Goal: Task Accomplishment & Management: Manage account settings

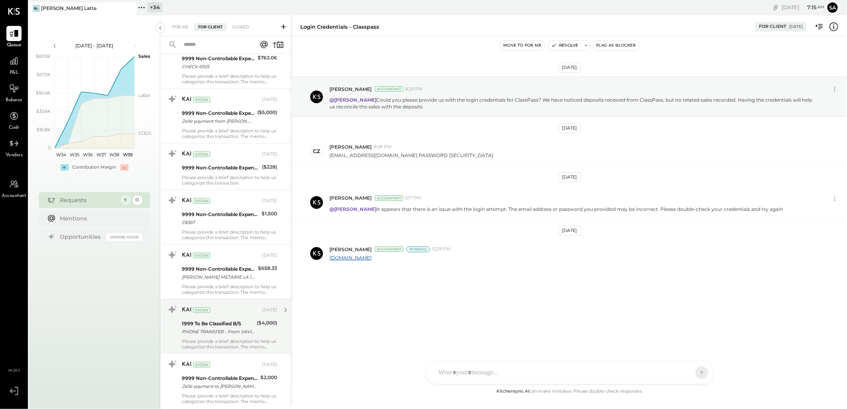
scroll to position [354, 0]
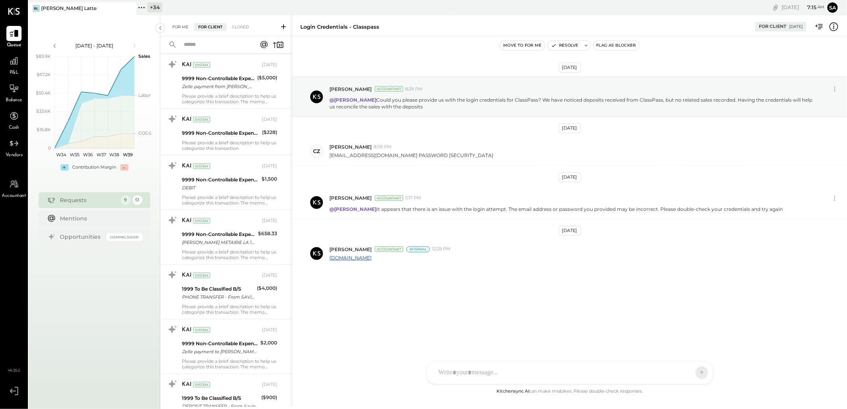
click at [182, 27] on div "For Me" at bounding box center [180, 27] width 24 height 8
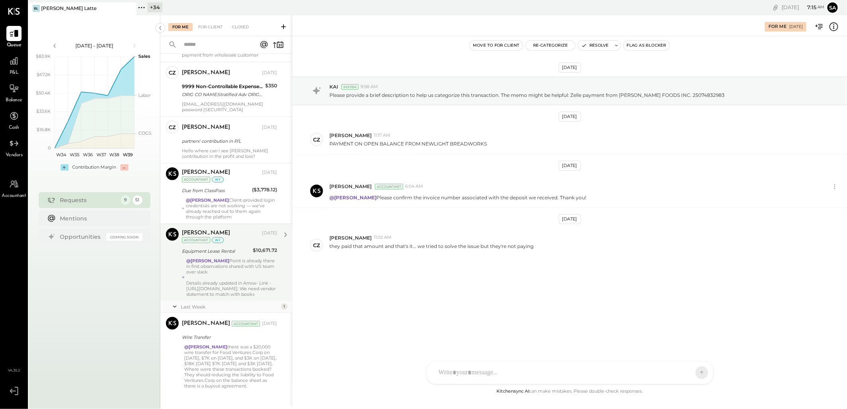
scroll to position [238, 0]
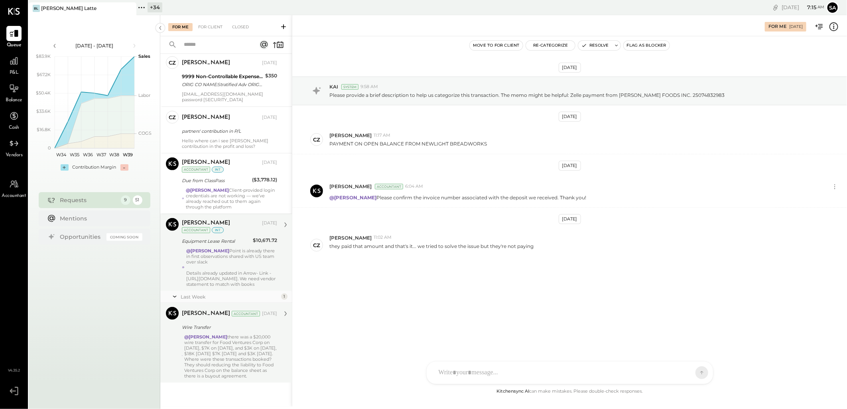
click at [234, 369] on div "@[PERSON_NAME] there was a $20,000 wire transfer for Food Ventures Corp on [DAT…" at bounding box center [230, 356] width 93 height 45
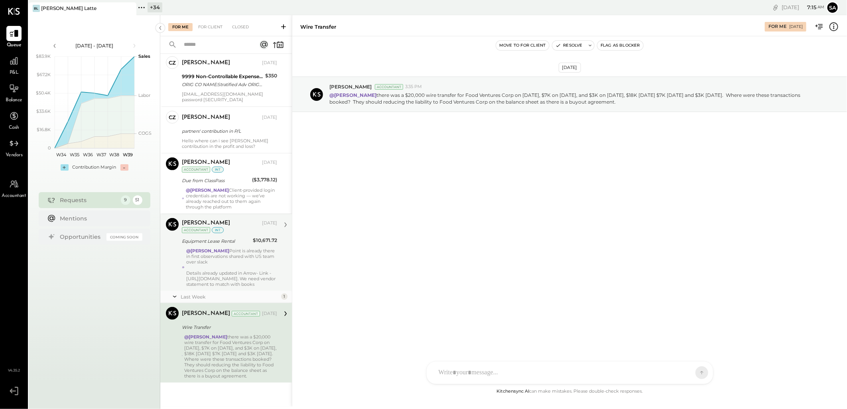
click at [235, 257] on div "@[PERSON_NAME][GEOGRAPHIC_DATA] is already there in first observations shared w…" at bounding box center [231, 267] width 91 height 39
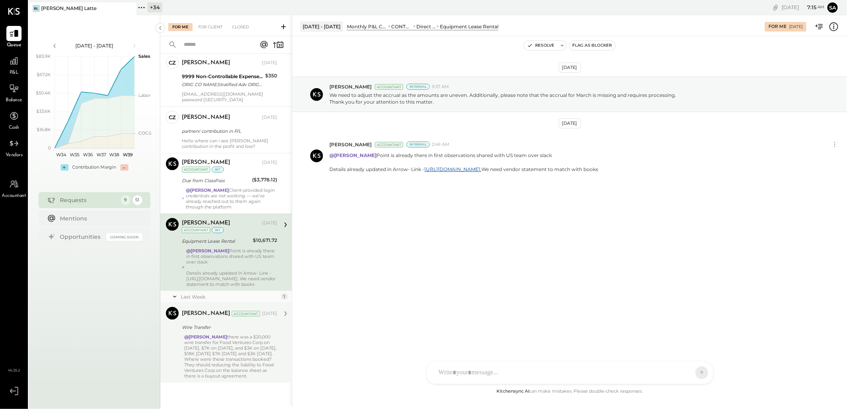
click at [238, 265] on div at bounding box center [231, 268] width 91 height 6
click at [539, 48] on button "Resolve" at bounding box center [541, 46] width 34 height 10
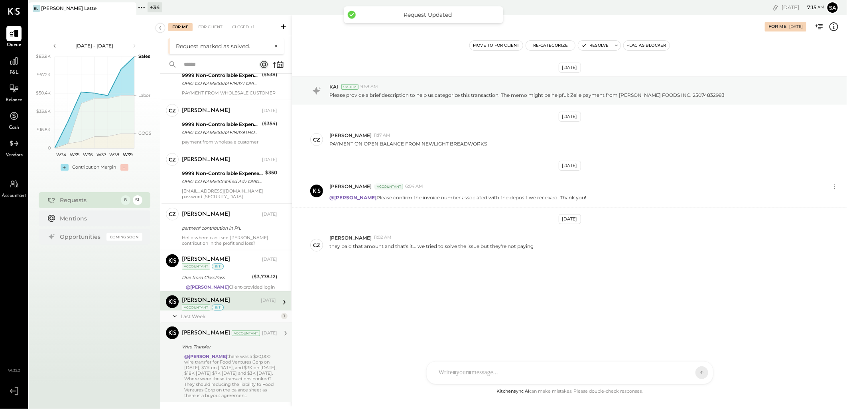
scroll to position [161, 0]
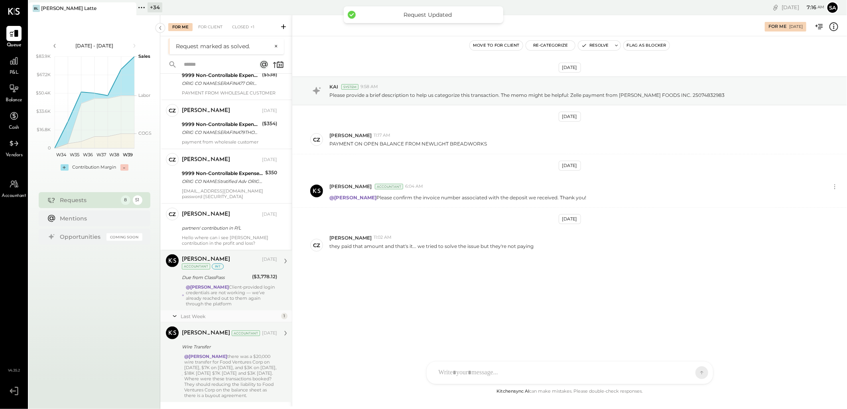
click at [219, 292] on div "@[PERSON_NAME] Client-provided login credentials are not working — we’ve alread…" at bounding box center [231, 295] width 91 height 22
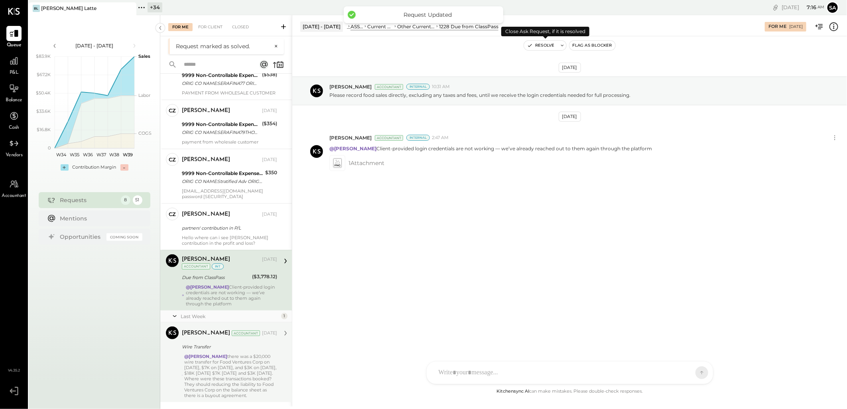
click at [539, 46] on button "Resolve" at bounding box center [541, 46] width 34 height 10
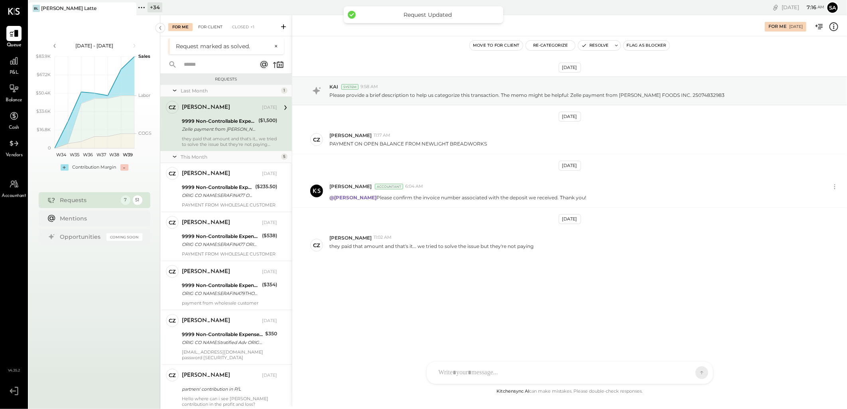
click at [208, 26] on div "For Client" at bounding box center [210, 27] width 32 height 8
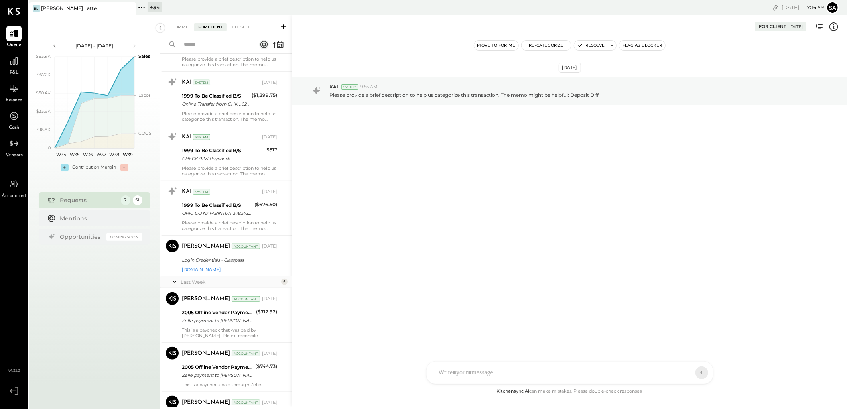
scroll to position [2305, 0]
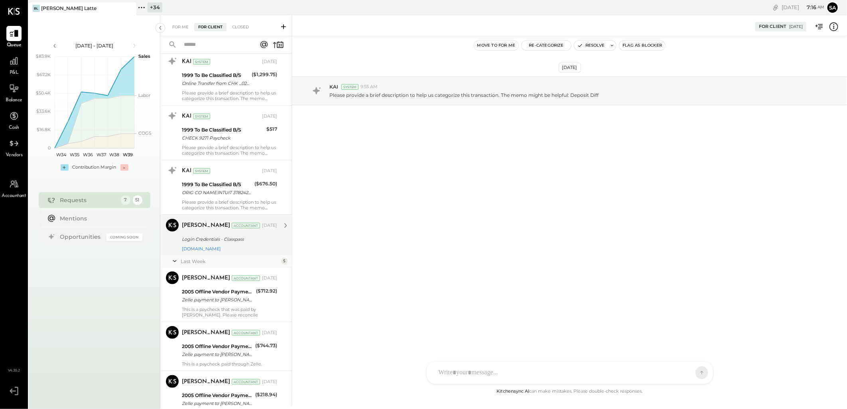
click at [231, 248] on div "[DOMAIN_NAME]" at bounding box center [229, 249] width 95 height 6
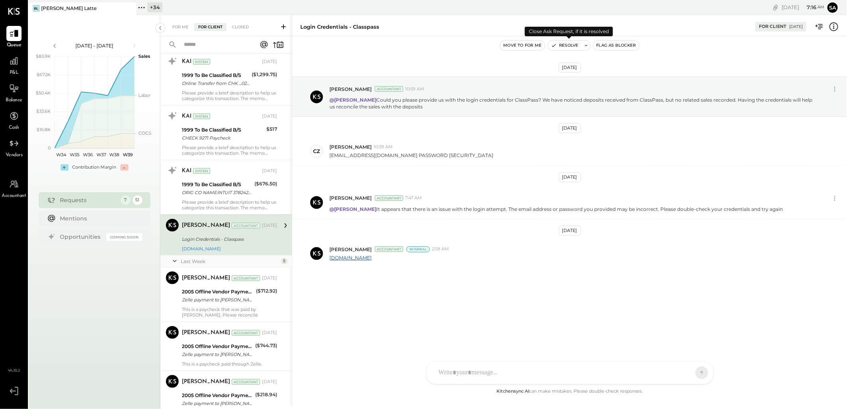
click at [567, 44] on button "Resolve" at bounding box center [565, 46] width 34 height 10
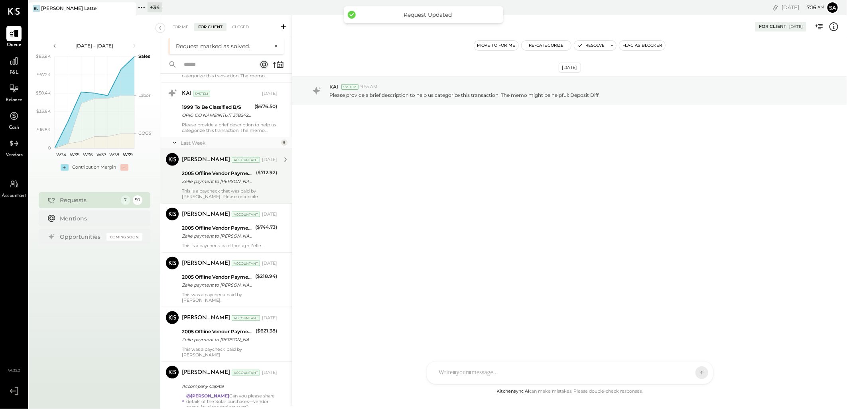
scroll to position [2404, 0]
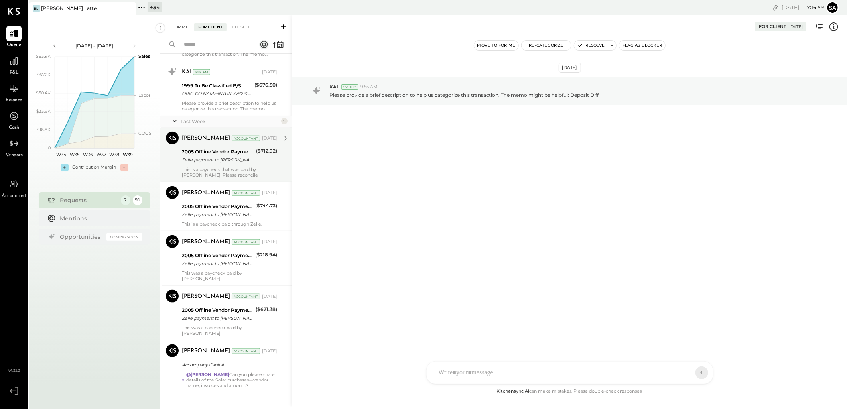
click at [181, 26] on div "For Me" at bounding box center [180, 27] width 24 height 8
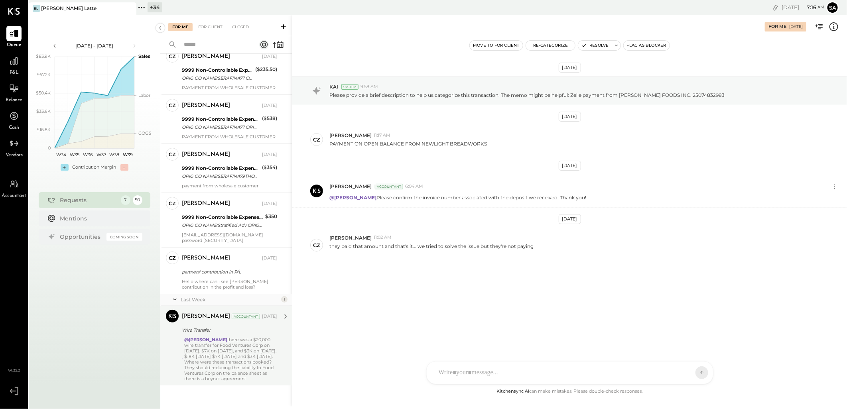
scroll to position [100, 0]
